Goal: Task Accomplishment & Management: Manage account settings

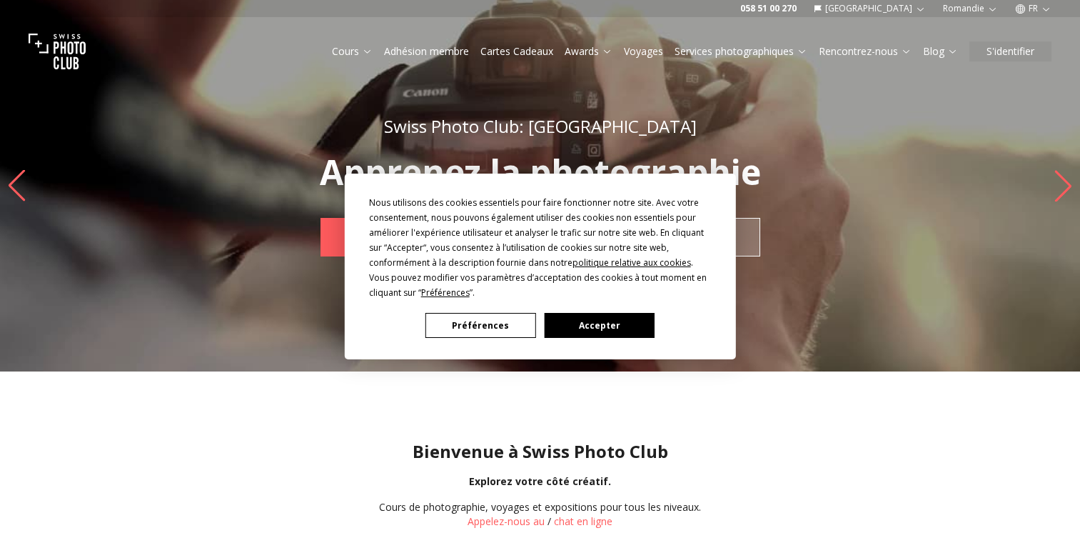
click at [610, 325] on button "Accepter" at bounding box center [599, 325] width 110 height 25
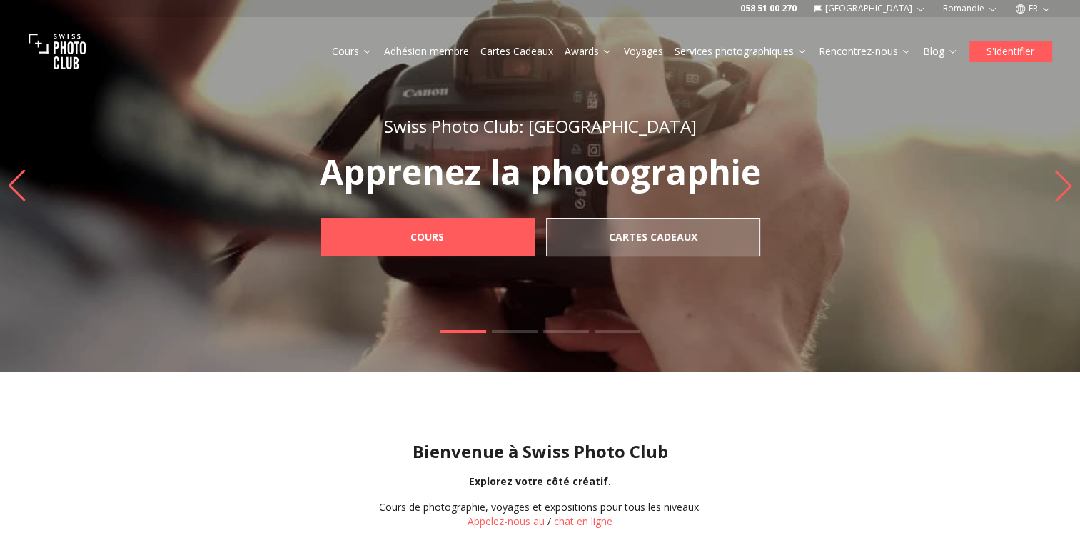
click at [1028, 49] on button "S'identifier" at bounding box center [1011, 51] width 82 height 20
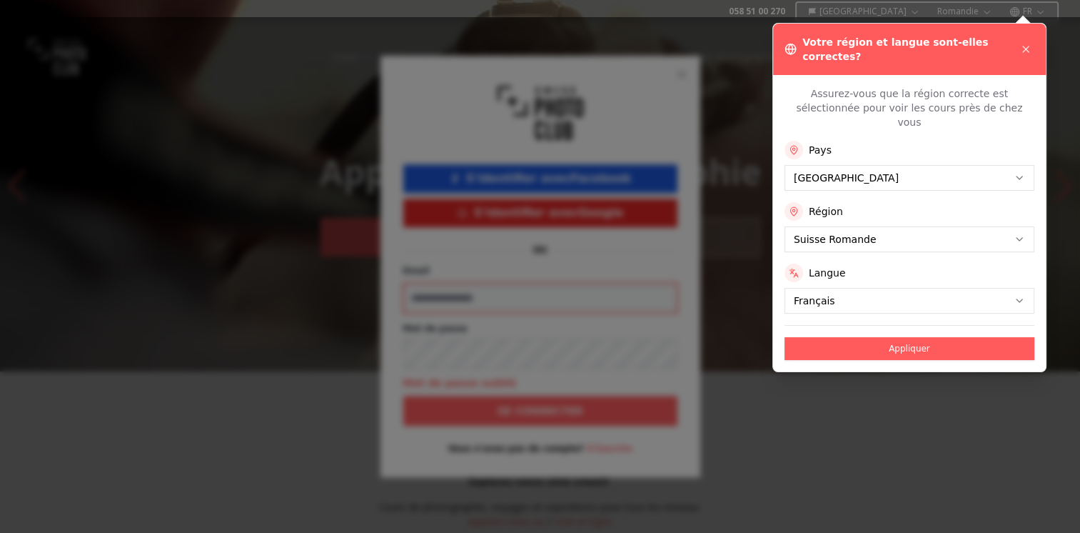
click at [545, 309] on input "Email" at bounding box center [540, 298] width 274 height 30
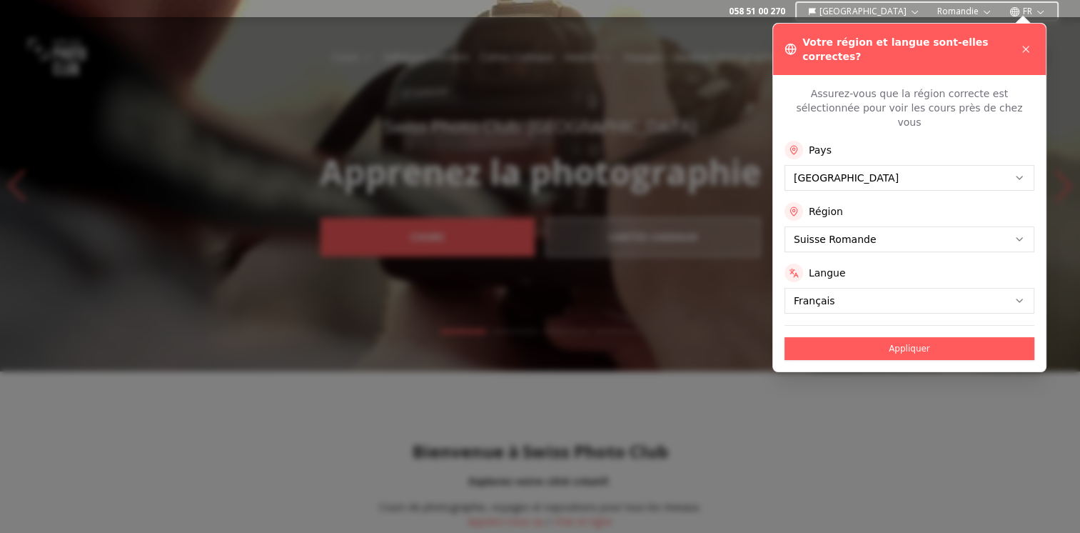
click at [885, 324] on div at bounding box center [540, 266] width 1080 height 533
click at [884, 337] on button "Appliquer" at bounding box center [910, 348] width 250 height 23
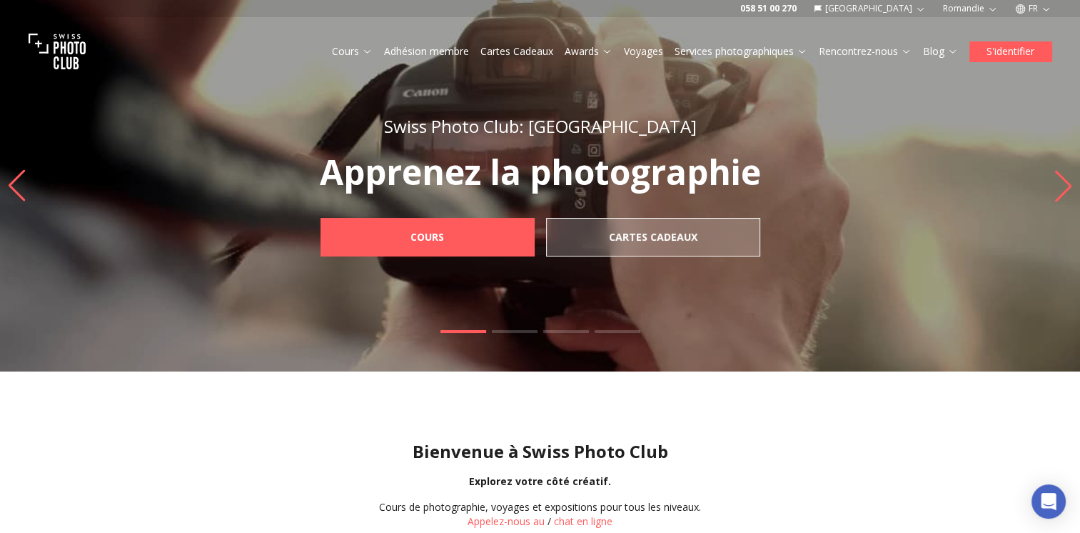
click at [1015, 56] on button "S'identifier" at bounding box center [1011, 51] width 82 height 20
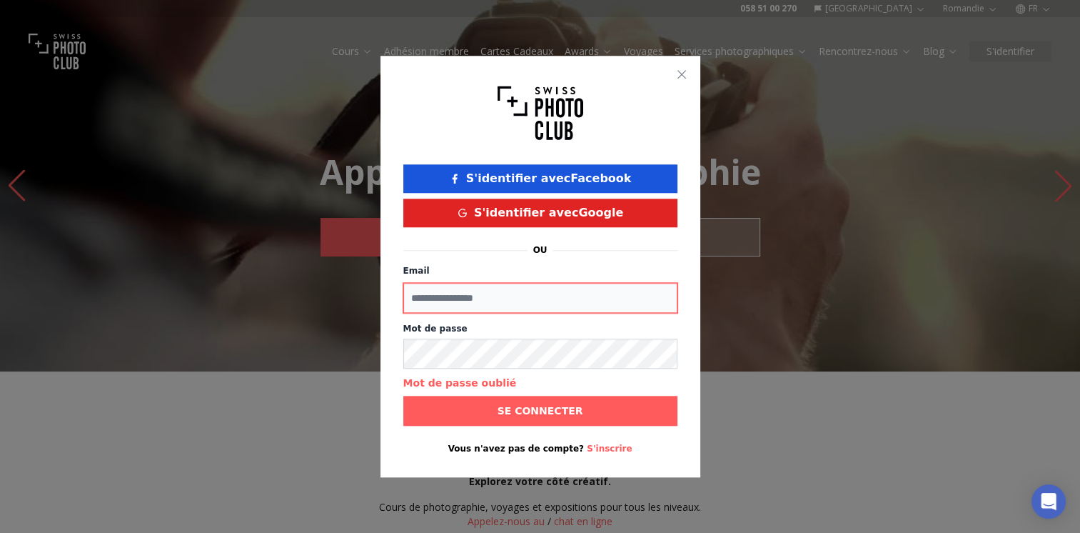
click at [546, 293] on input "Email" at bounding box center [540, 298] width 274 height 30
type input "**********"
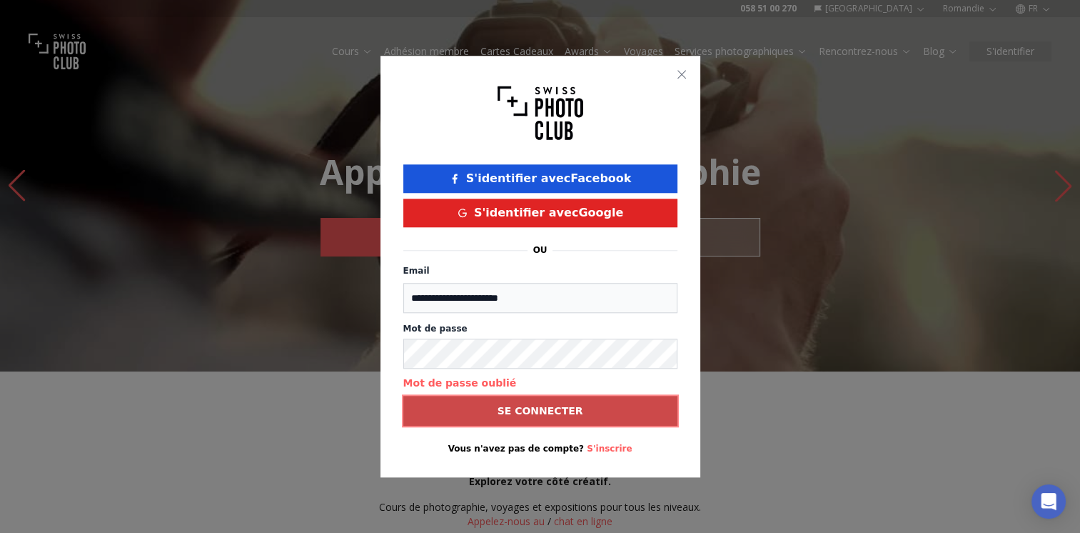
click at [561, 416] on b "Se connecter" at bounding box center [541, 410] width 86 height 14
